Goal: Find specific page/section

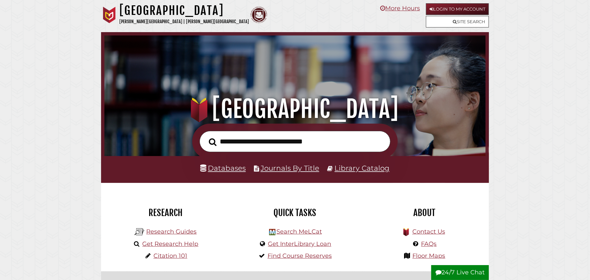
scroll to position [126, 378]
click at [219, 167] on link "Databases" at bounding box center [223, 168] width 45 height 9
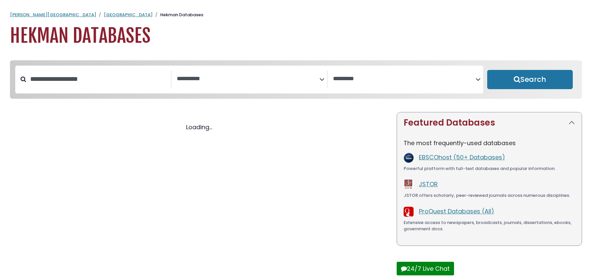
select select "Database Subject Filter"
select select "Database Vendors Filter"
select select "Database Subject Filter"
select select "Database Vendors Filter"
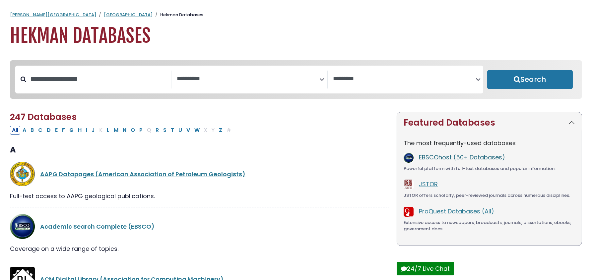
click at [460, 157] on link "EBSCOhost (50+ Databases)" at bounding box center [462, 157] width 86 height 8
